Goal: Ask a question

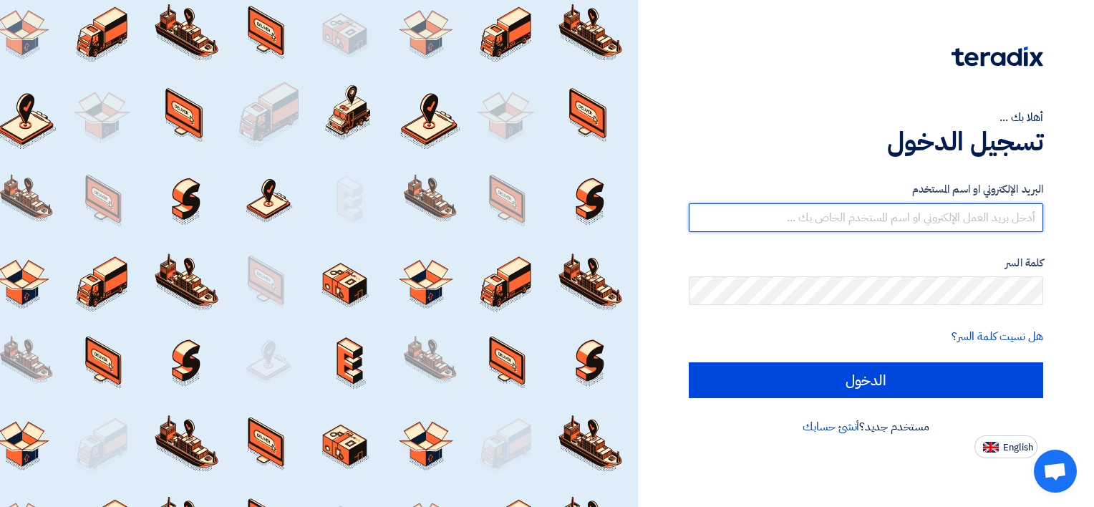
click at [944, 224] on input "text" at bounding box center [866, 217] width 355 height 29
paste input "[EMAIL_ADDRESS][DOMAIN_NAME]"
type input "[EMAIL_ADDRESS][DOMAIN_NAME]"
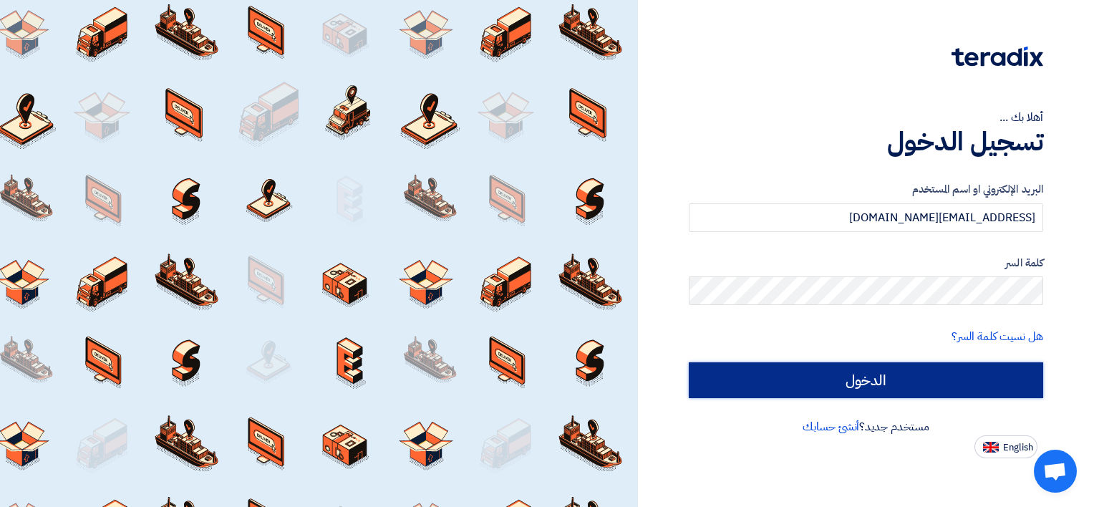
click at [885, 382] on input "الدخول" at bounding box center [866, 380] width 355 height 36
type input "Sign in"
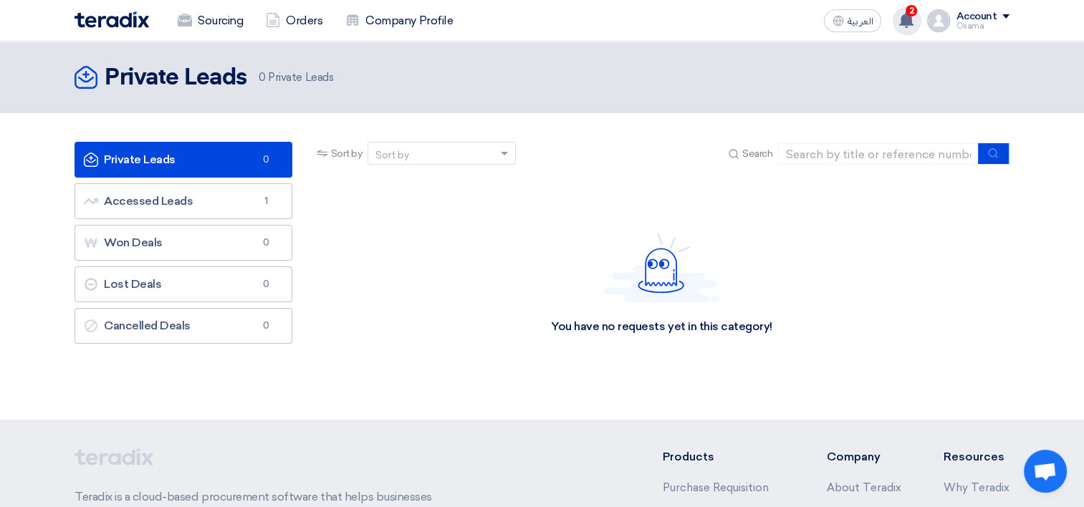
click at [901, 18] on icon at bounding box center [906, 20] width 16 height 16
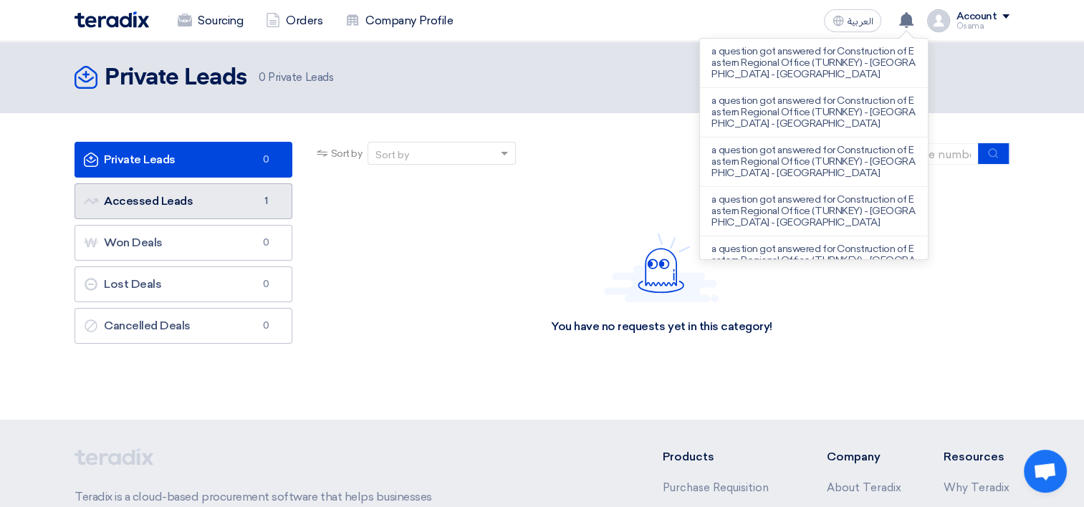
click at [178, 211] on link "Accessed Leads Accessed Leads 1" at bounding box center [183, 201] width 218 height 36
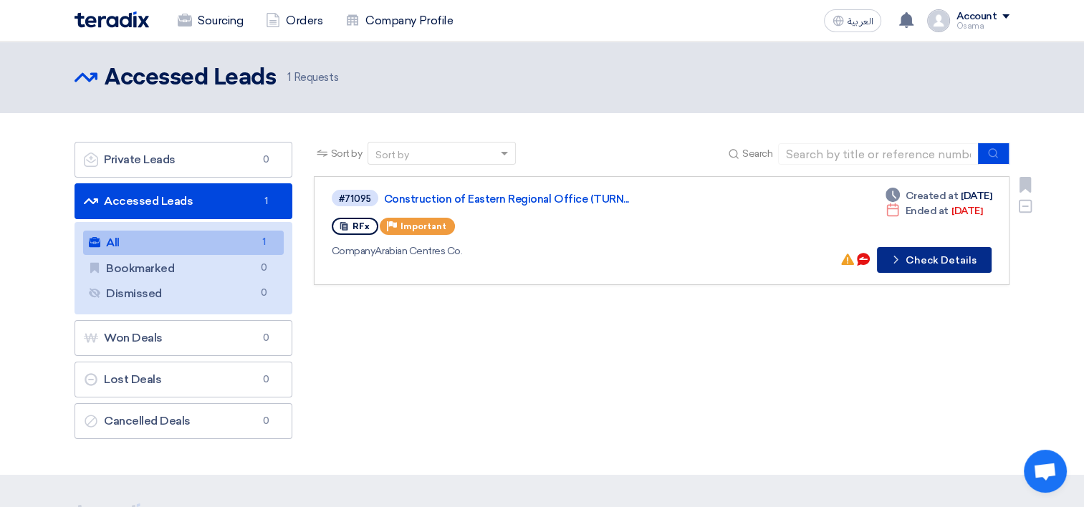
click at [946, 259] on button "Check details Check Details" at bounding box center [934, 260] width 115 height 26
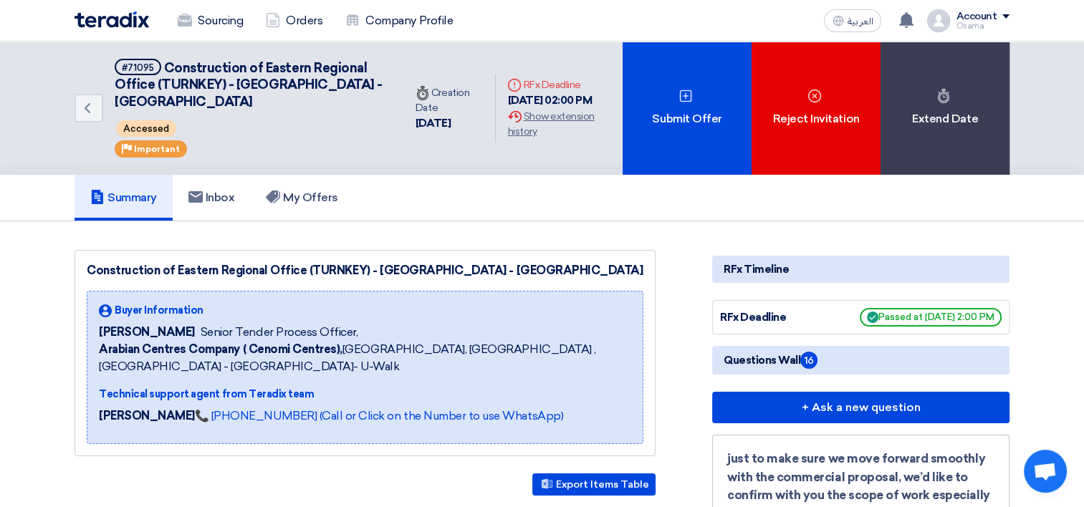
click at [747, 352] on span "Questions Wall 16" at bounding box center [770, 360] width 94 height 17
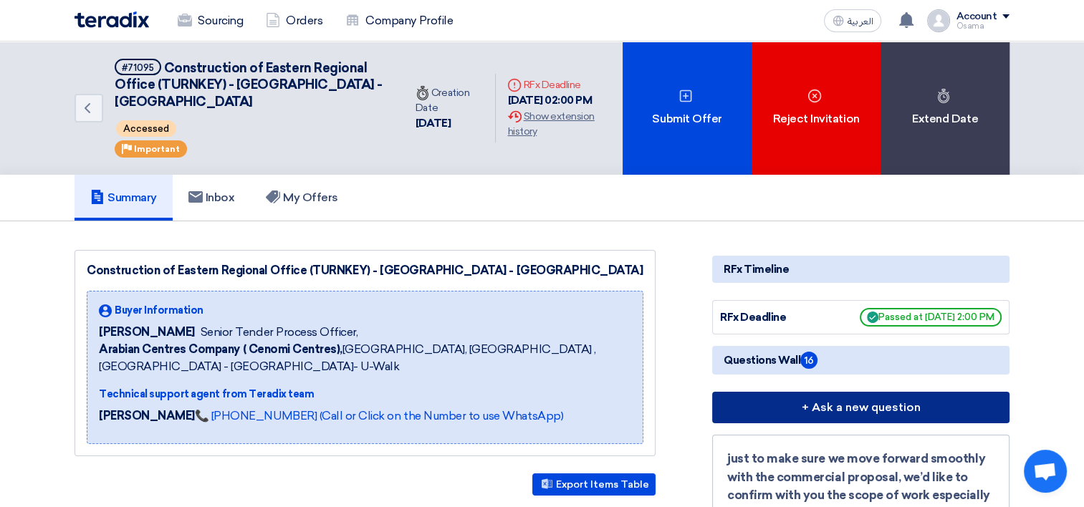
click at [828, 393] on button "+ Ask a new question" at bounding box center [860, 408] width 297 height 32
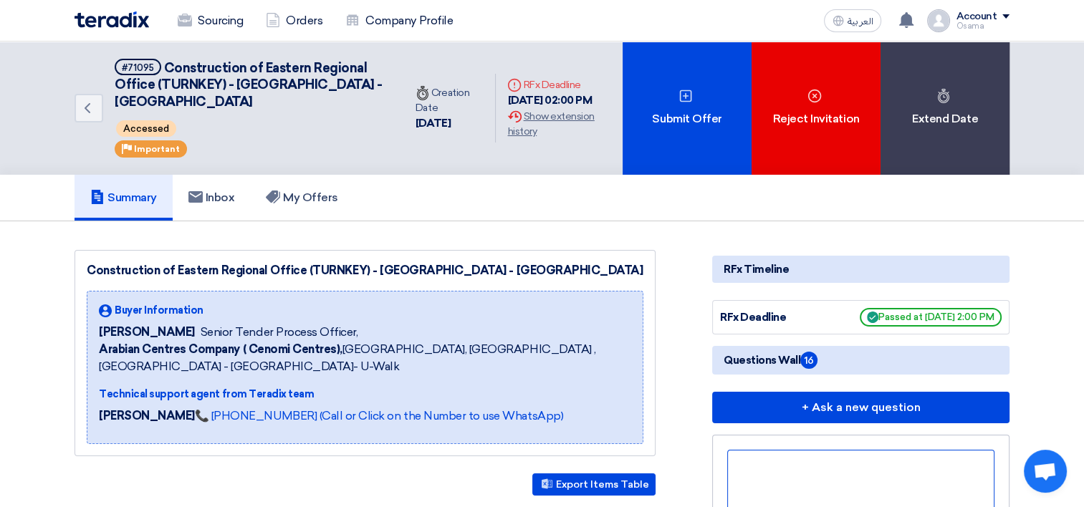
click at [777, 452] on div at bounding box center [860, 501] width 267 height 103
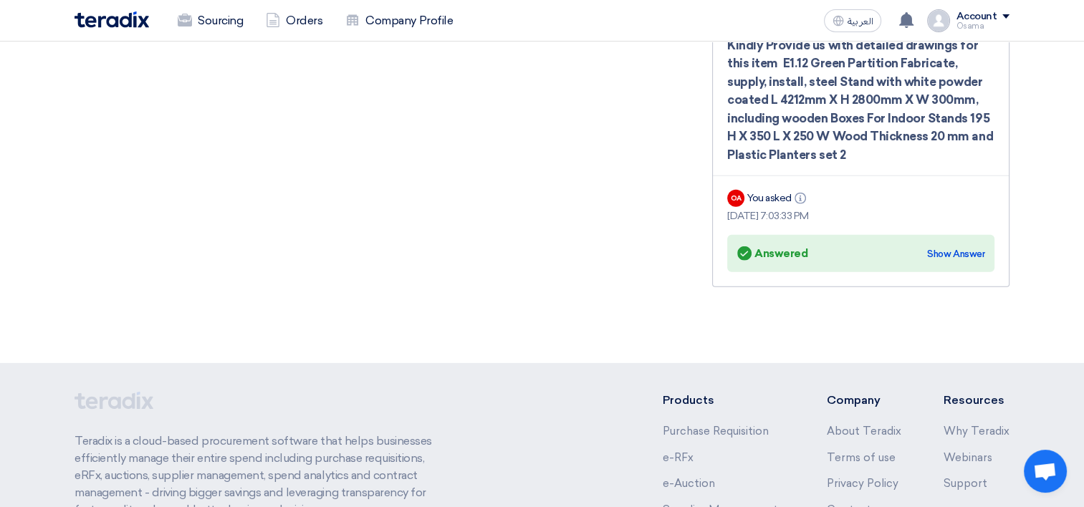
scroll to position [4029, 0]
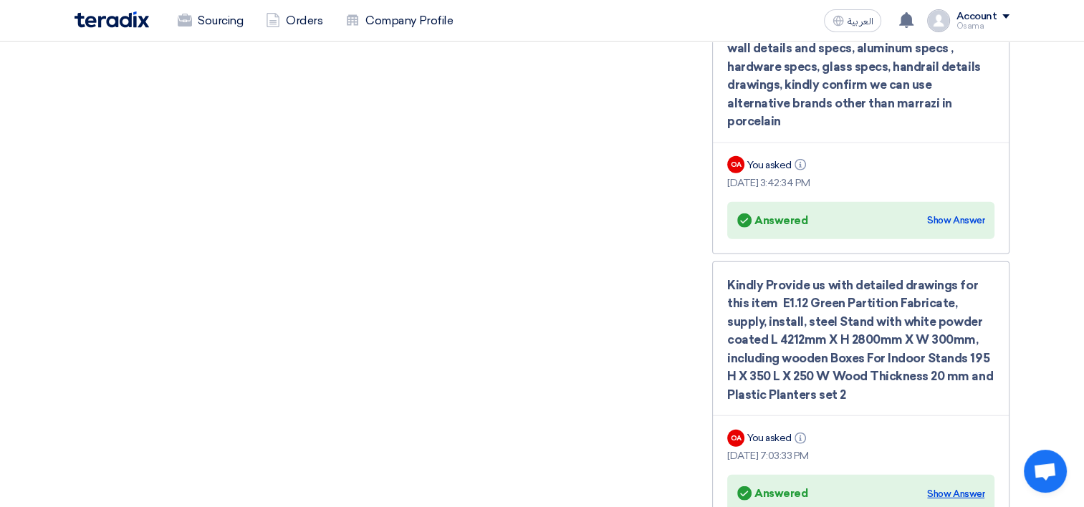
click at [943, 487] on div "Show Answer" at bounding box center [955, 494] width 57 height 14
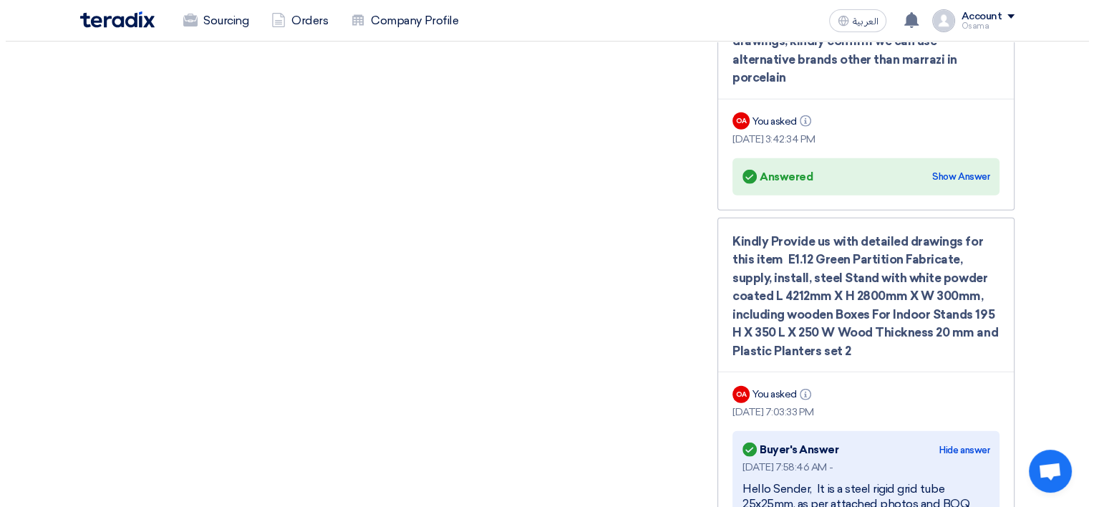
scroll to position [4172, 0]
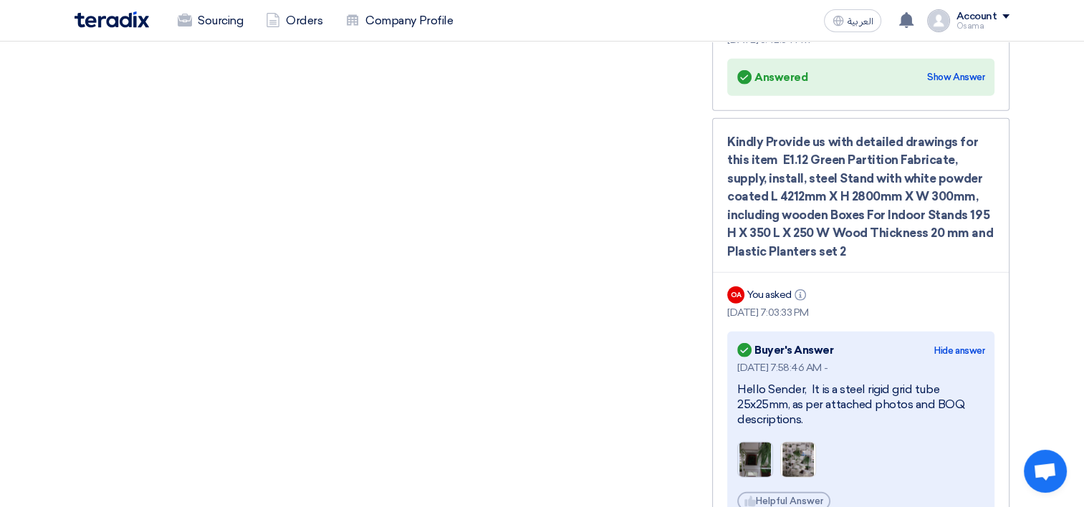
click at [755, 423] on img at bounding box center [755, 459] width 34 height 73
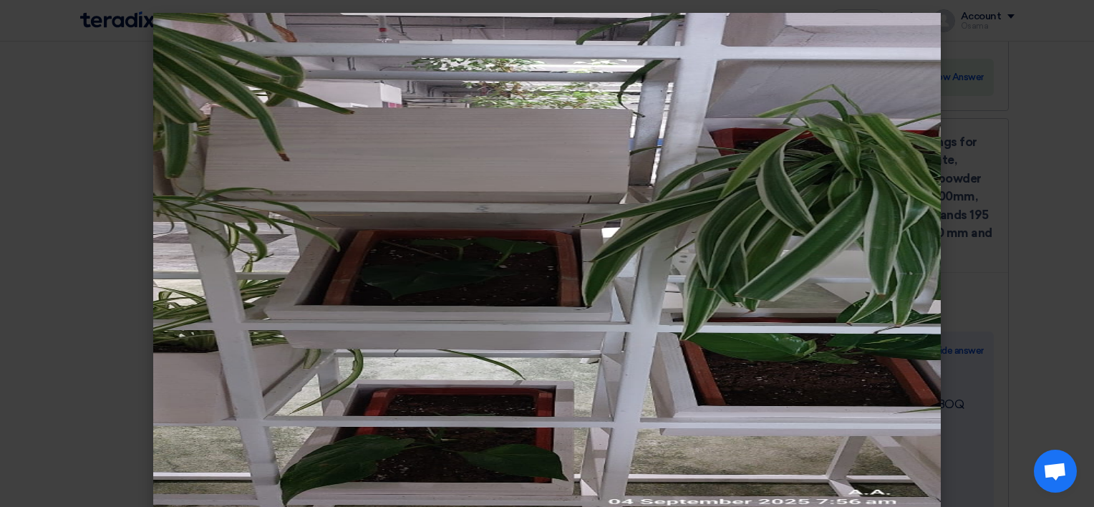
scroll to position [0, 0]
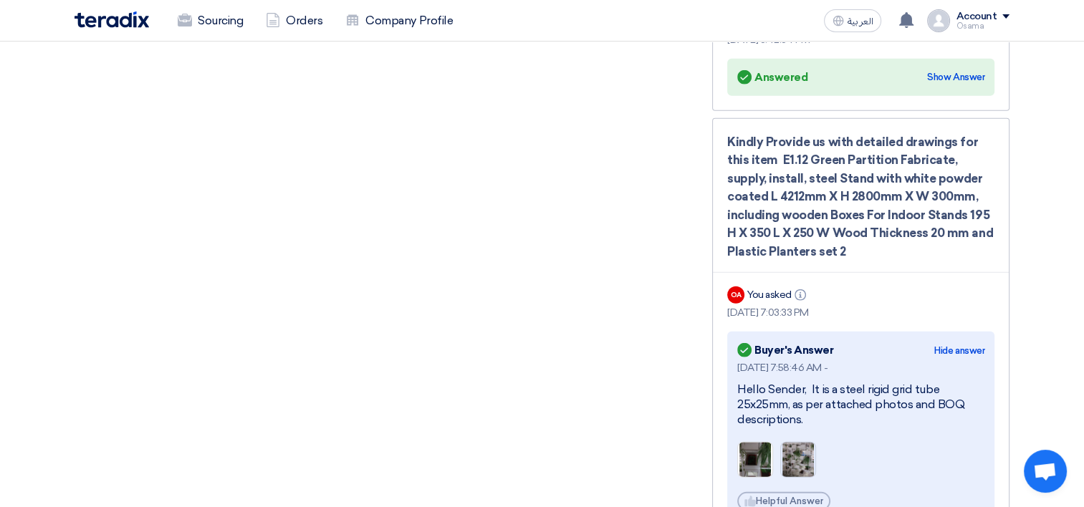
click at [797, 423] on img at bounding box center [798, 459] width 34 height 73
drag, startPoint x: 835, startPoint y: 327, endPoint x: 784, endPoint y: 347, distance: 55.6
click at [784, 383] on div "Hello Sender, It is a steel rigid grid tube 25x25mm, as per attached photos and…" at bounding box center [860, 405] width 247 height 44
copy div "steel rigid grid tube 25x25mm"
click at [748, 423] on img at bounding box center [755, 459] width 34 height 73
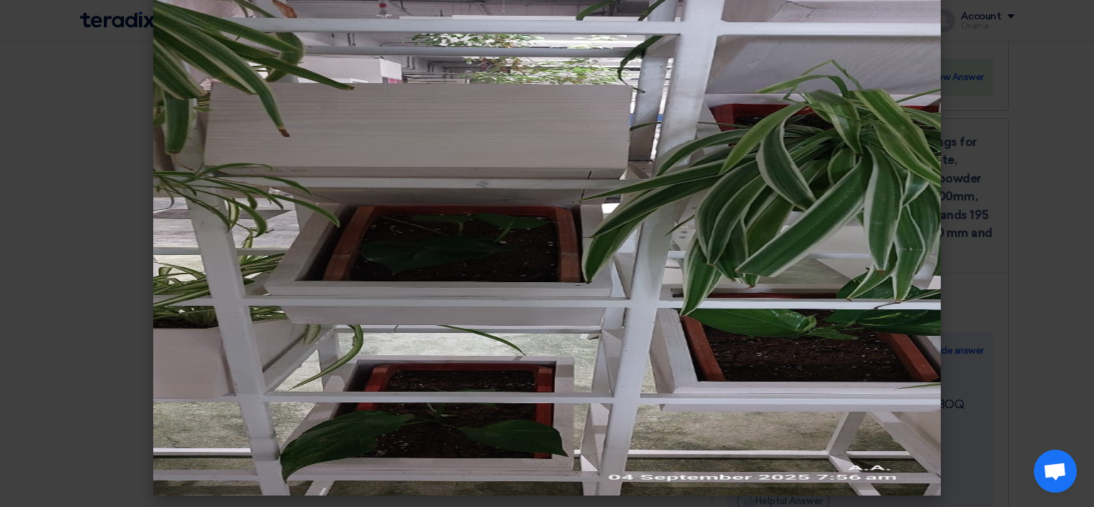
scroll to position [25, 0]
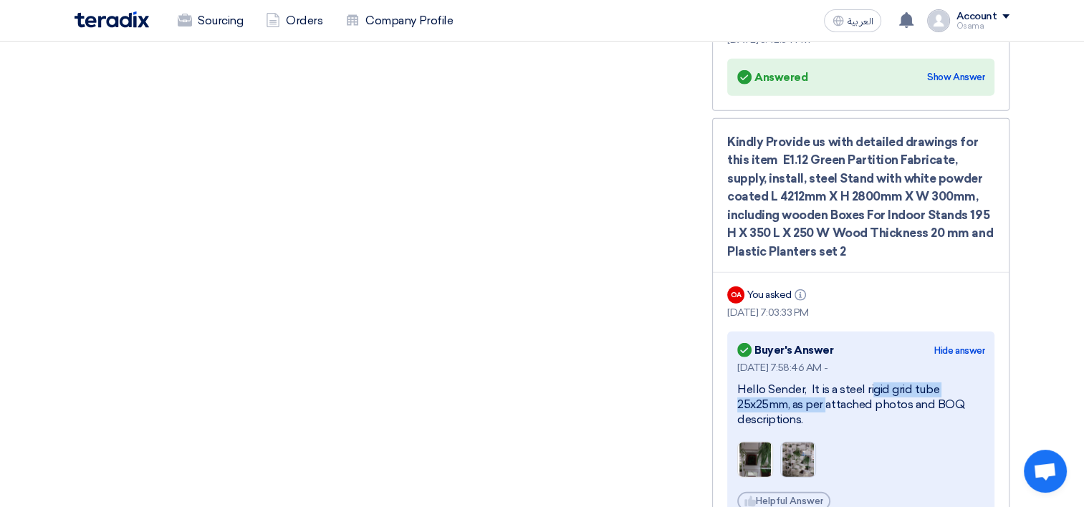
click at [786, 423] on img at bounding box center [798, 459] width 34 height 73
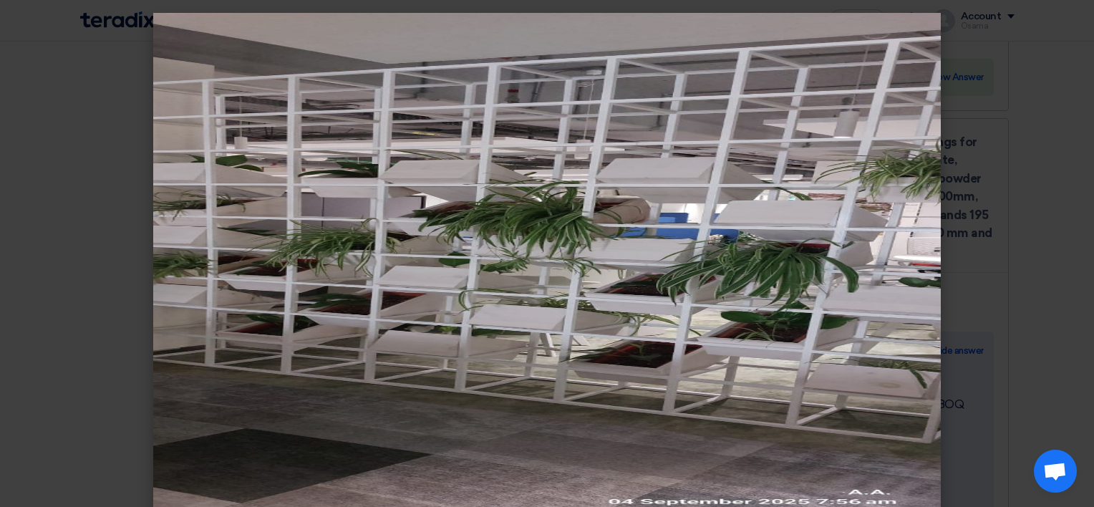
click at [481, 389] on img at bounding box center [547, 266] width 788 height 507
click at [172, 162] on img at bounding box center [547, 266] width 788 height 507
click at [163, 231] on img at bounding box center [547, 266] width 788 height 507
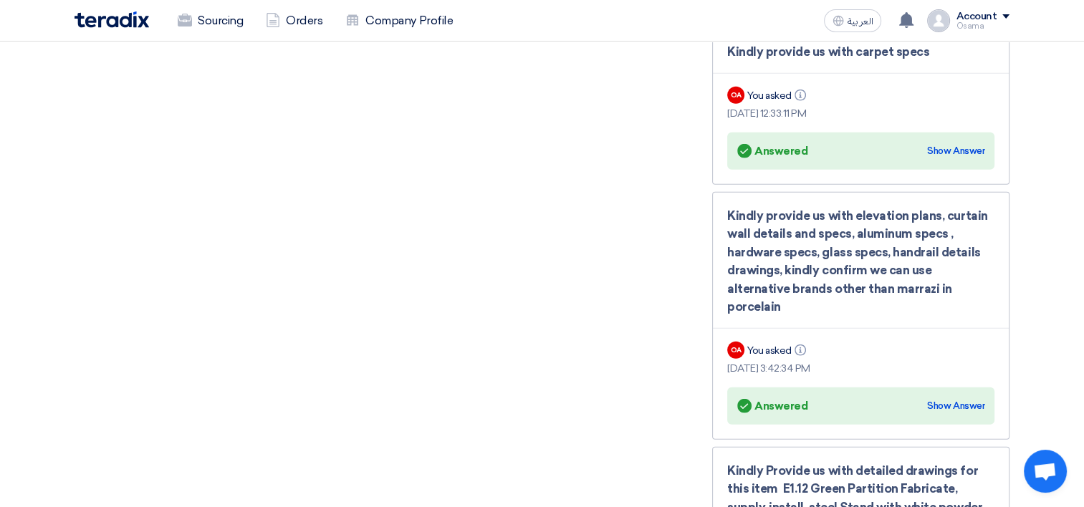
scroll to position [3814, 0]
